Goal: Understand process/instructions: Learn how to perform a task or action

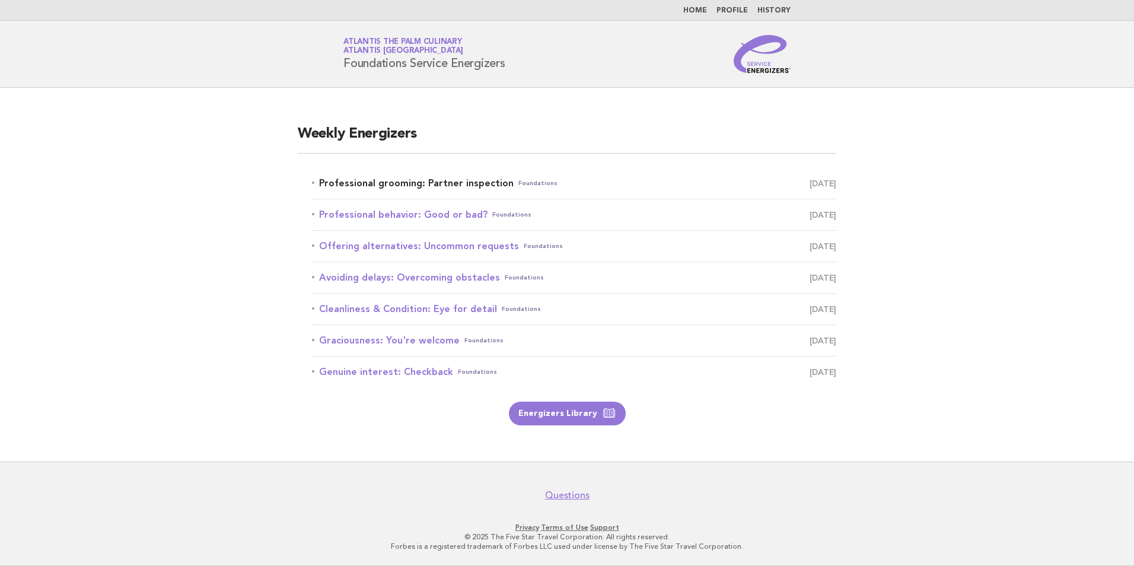
click at [438, 186] on link "Professional grooming: Partner inspection Foundations [DATE]" at bounding box center [574, 183] width 524 height 17
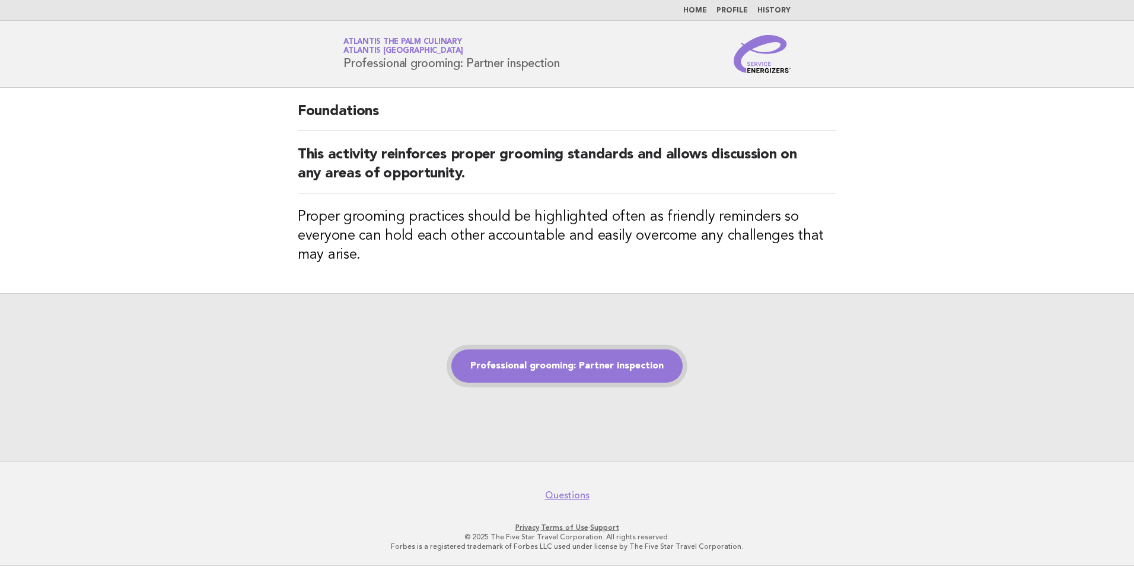
click at [550, 365] on link "Professional grooming: Partner inspection" at bounding box center [566, 365] width 231 height 33
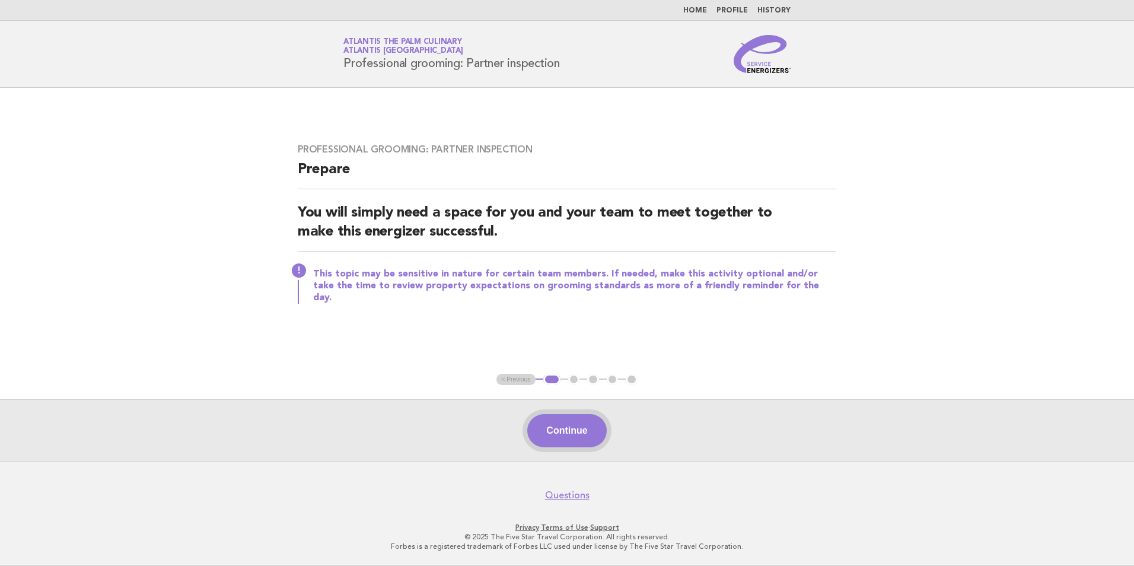
click at [570, 430] on button "Continue" at bounding box center [566, 430] width 79 height 33
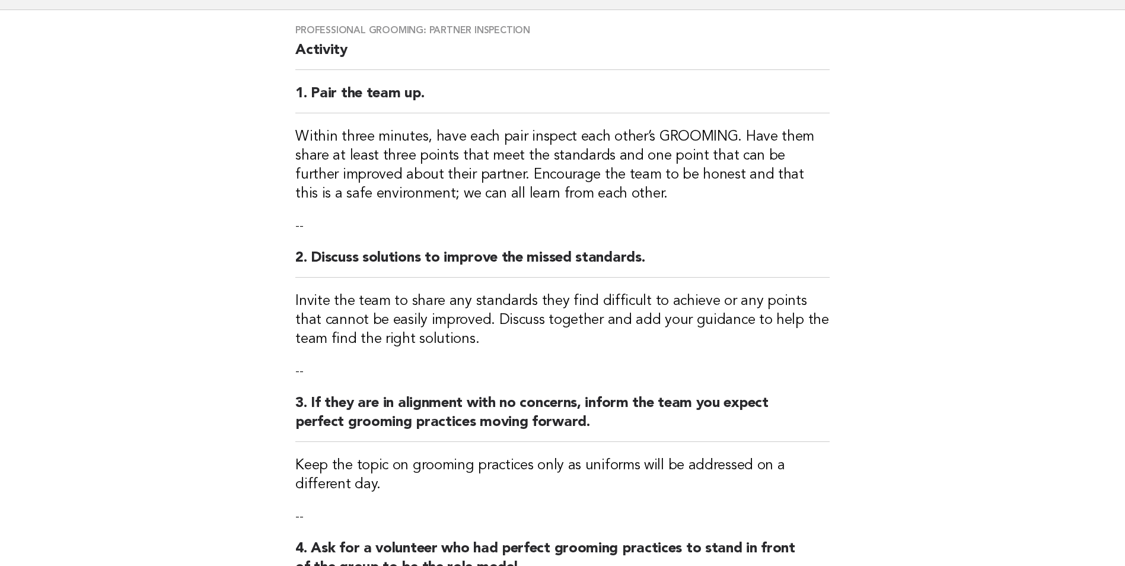
scroll to position [400, 0]
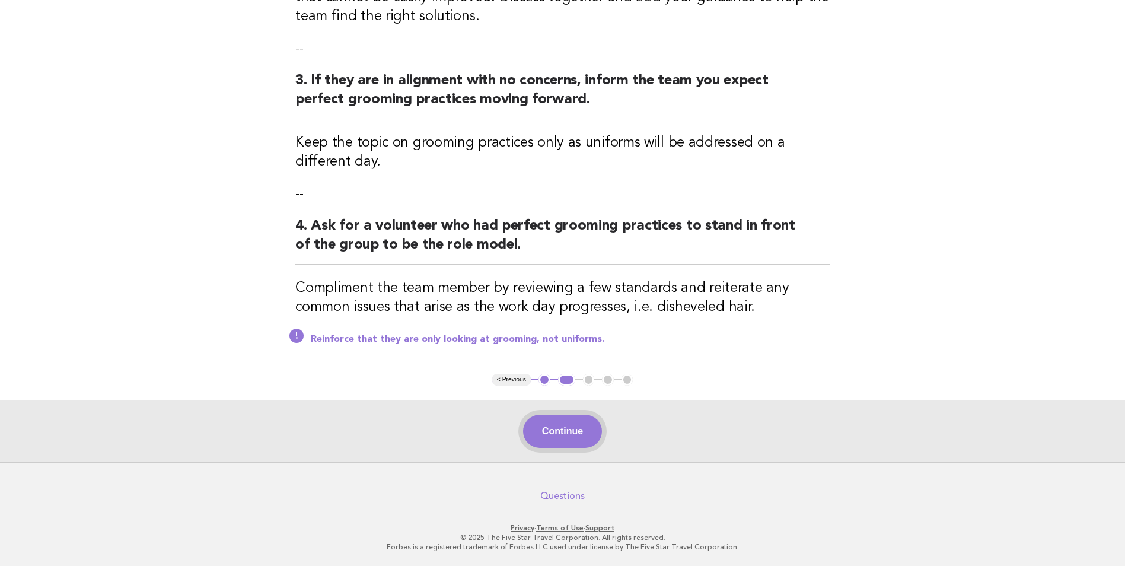
click at [563, 435] on button "Continue" at bounding box center [562, 431] width 79 height 33
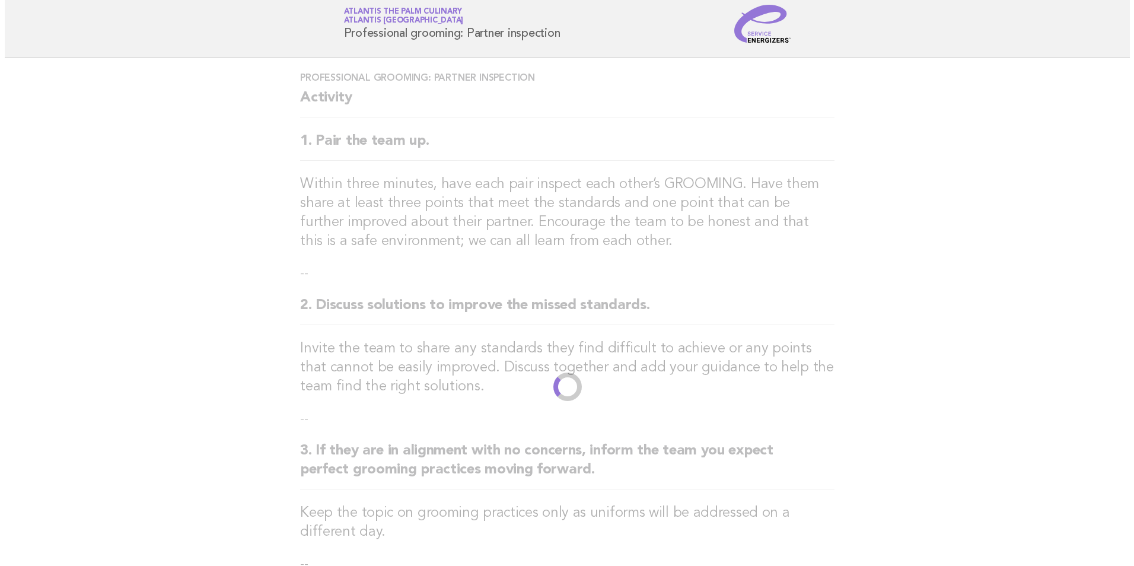
scroll to position [0, 0]
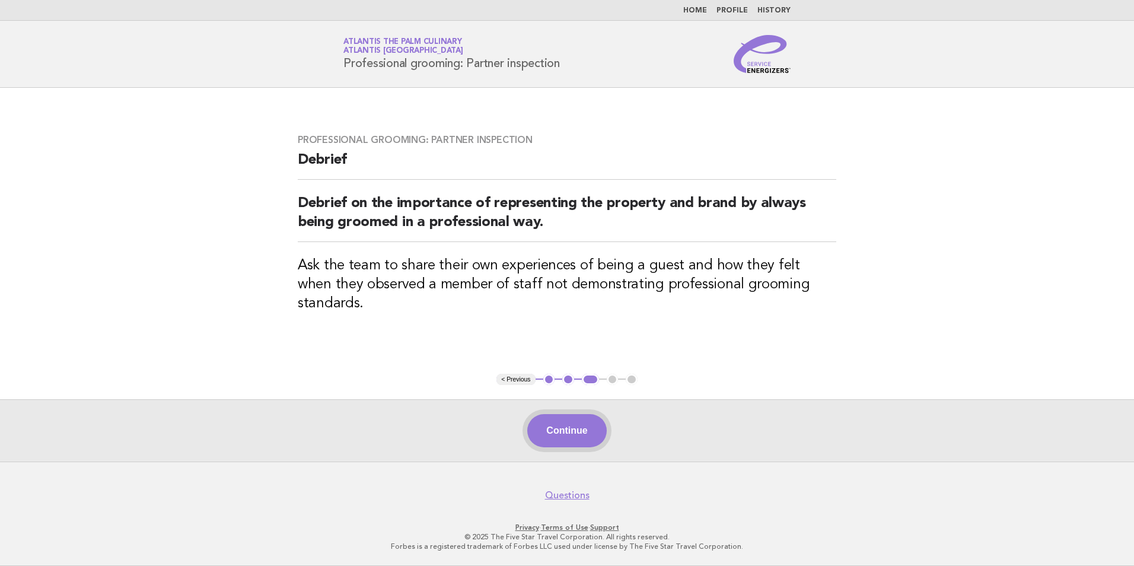
click at [562, 436] on button "Continue" at bounding box center [566, 430] width 79 height 33
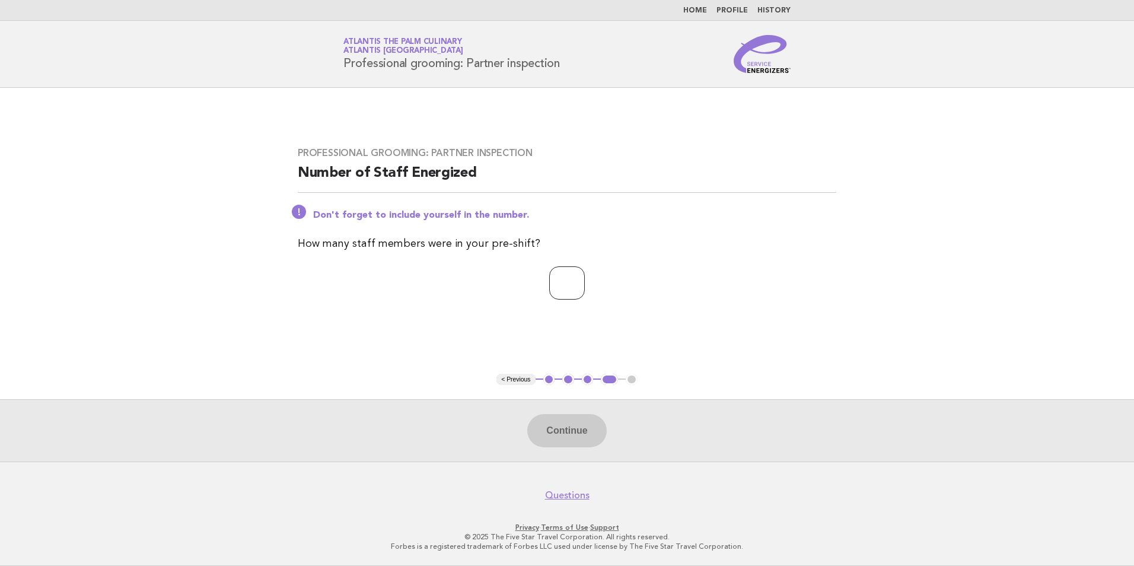
click at [559, 288] on input "number" at bounding box center [567, 282] width 36 height 33
type input "**"
click at [566, 425] on button "Continue" at bounding box center [566, 430] width 79 height 33
